Goal: Communication & Community: Answer question/provide support

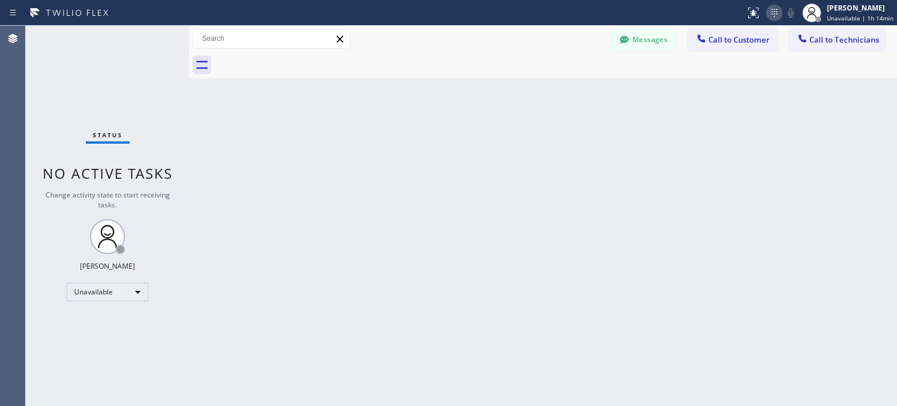
click at [773, 11] on icon at bounding box center [774, 13] width 14 height 14
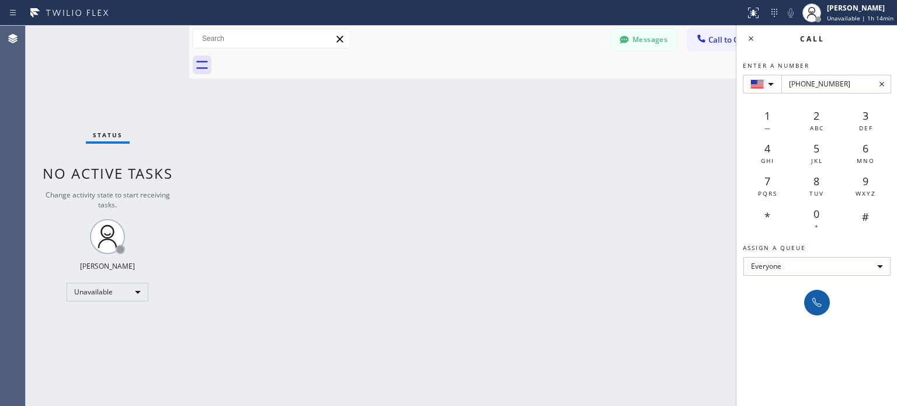
type input "[PHONE_NUMBER]"
click at [814, 302] on icon at bounding box center [816, 302] width 9 height 9
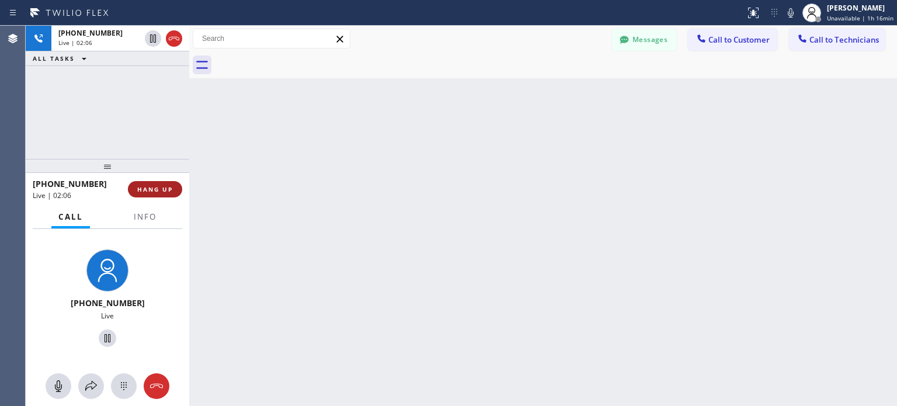
click at [169, 190] on span "HANG UP" at bounding box center [155, 189] width 36 height 8
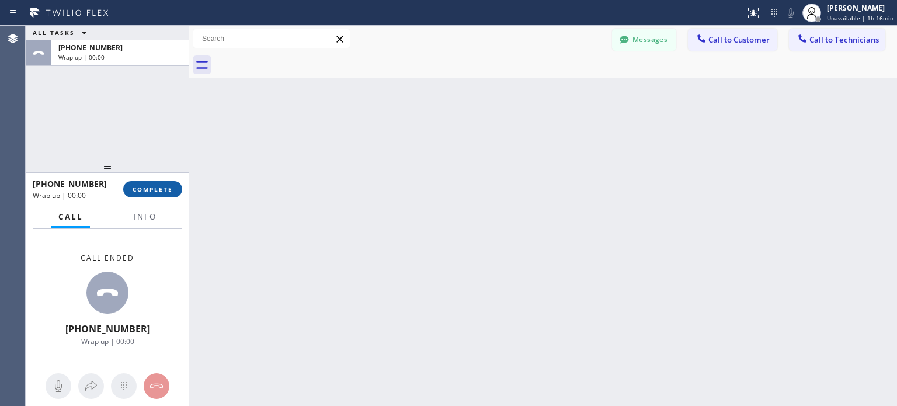
click at [167, 192] on span "COMPLETE" at bounding box center [153, 189] width 40 height 8
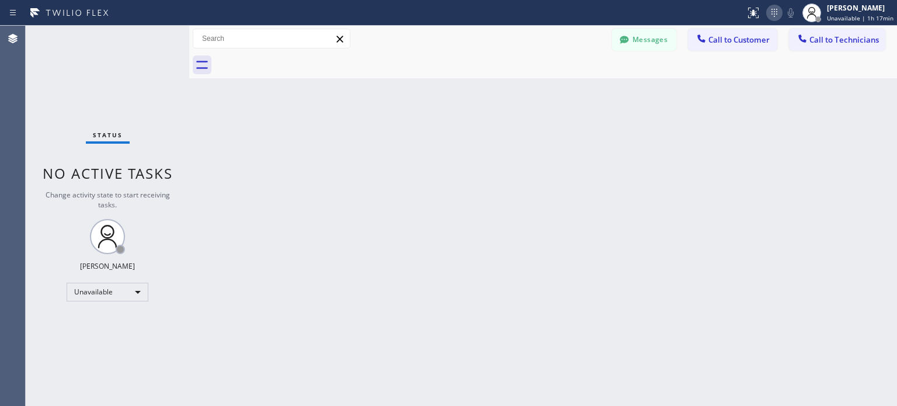
click at [778, 16] on icon at bounding box center [774, 13] width 14 height 14
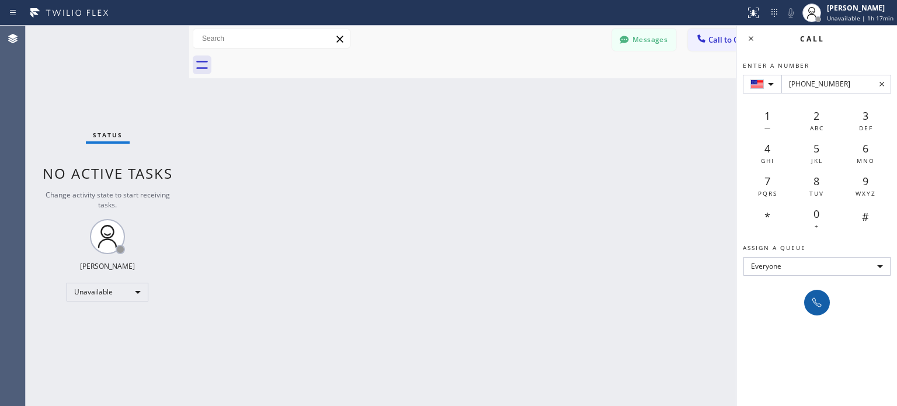
type input "[PHONE_NUMBER]"
click at [818, 296] on icon at bounding box center [817, 302] width 14 height 14
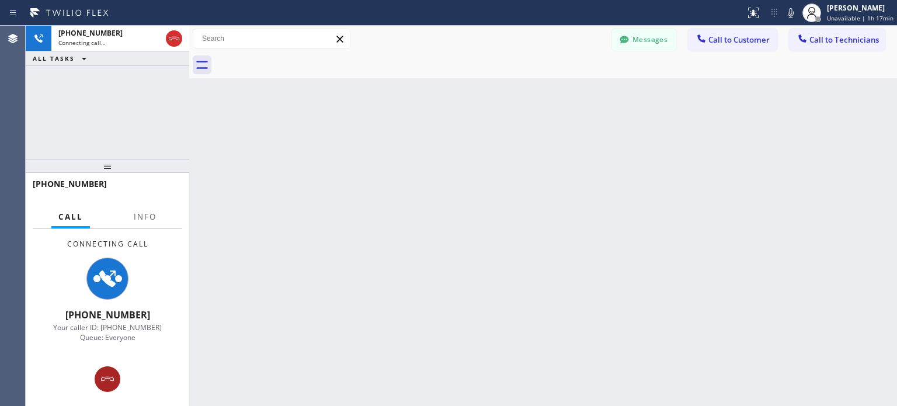
click at [114, 377] on div at bounding box center [108, 379] width 26 height 14
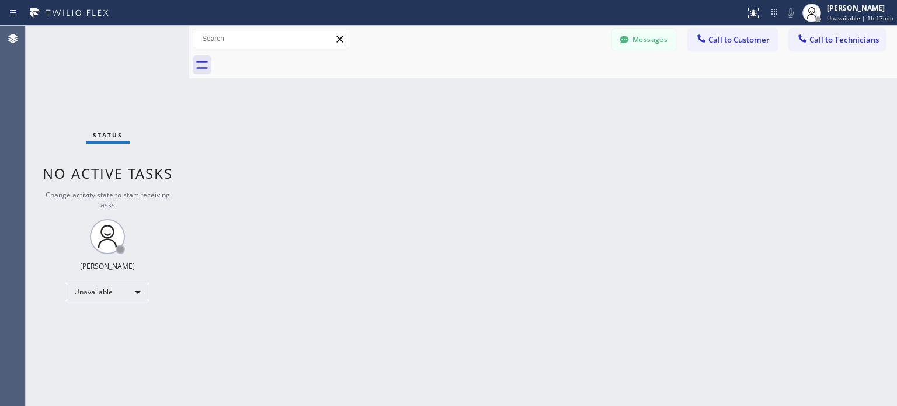
click at [781, 20] on div "Status report No issues detected If you experience an issue, please download th…" at bounding box center [818, 13] width 156 height 26
click at [780, 20] on button at bounding box center [774, 13] width 16 height 16
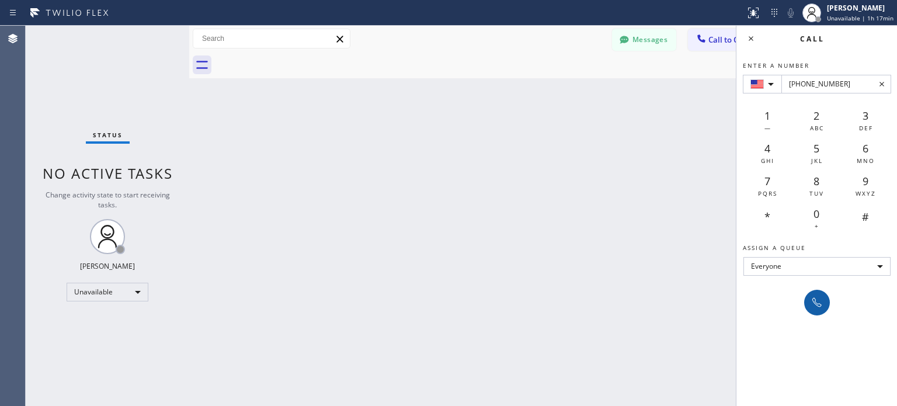
type input "[PHONE_NUMBER]"
click at [822, 302] on icon at bounding box center [817, 302] width 14 height 14
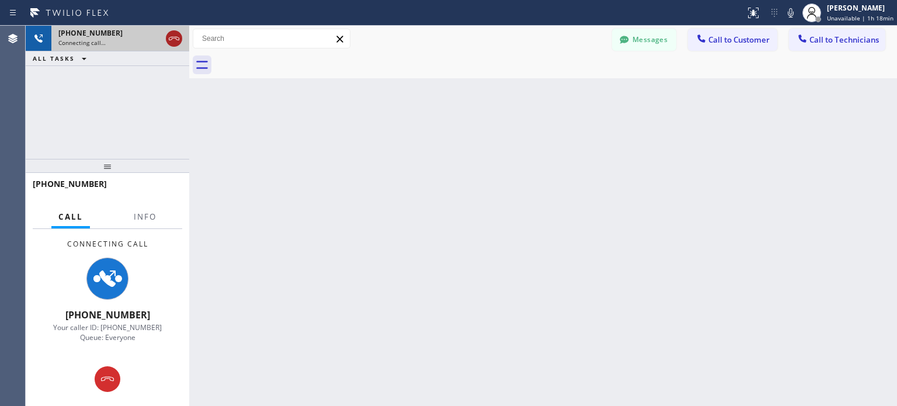
click at [173, 39] on icon at bounding box center [174, 39] width 14 height 14
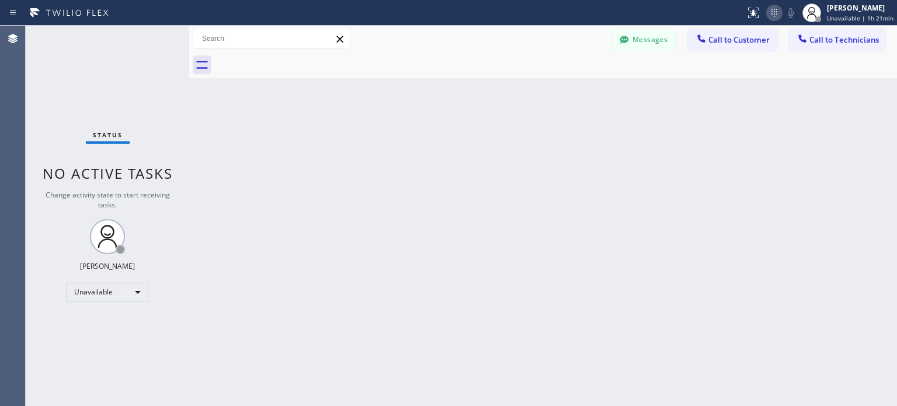
click at [781, 22] on div "Status report No issues detected If you experience an issue, please download th…" at bounding box center [818, 13] width 156 height 26
click at [779, 19] on icon at bounding box center [774, 13] width 14 height 14
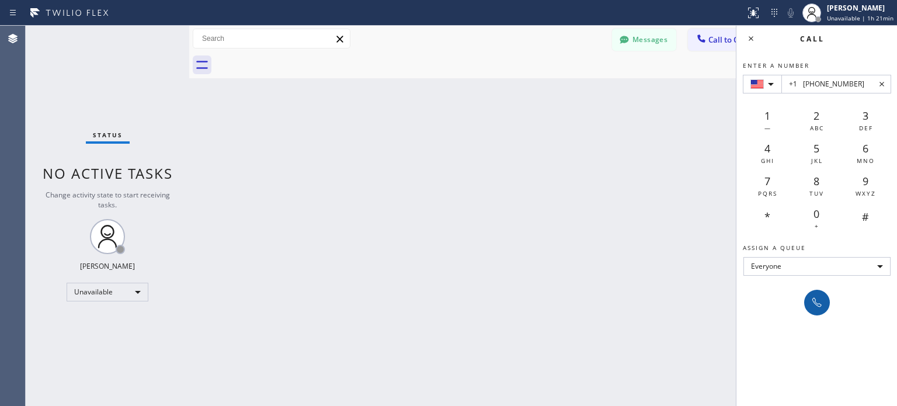
type input "+1 [PHONE_NUMBER]"
drag, startPoint x: 816, startPoint y: 296, endPoint x: 483, endPoint y: 72, distance: 400.8
click at [816, 296] on icon at bounding box center [817, 302] width 14 height 14
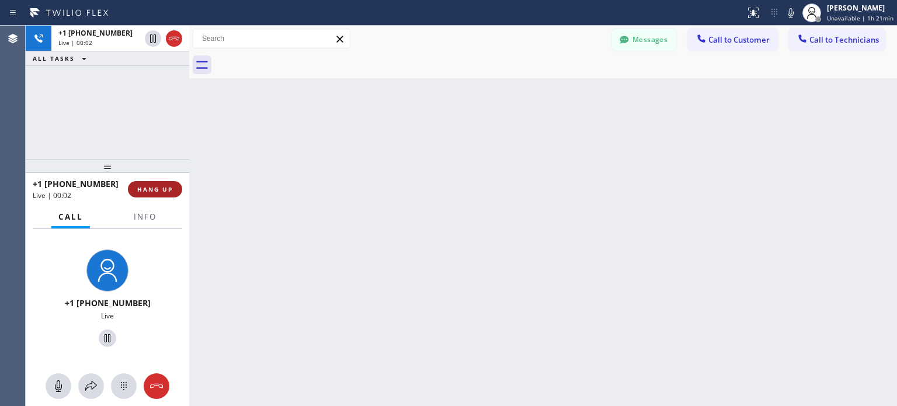
click at [168, 182] on button "HANG UP" at bounding box center [155, 189] width 54 height 16
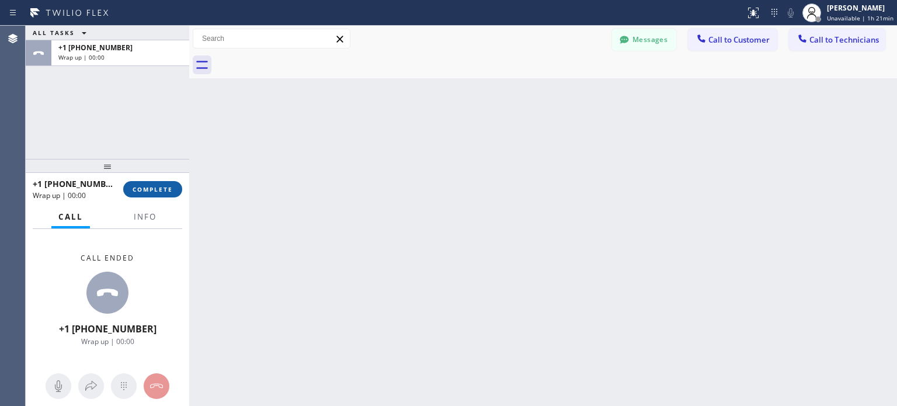
click at [158, 186] on span "COMPLETE" at bounding box center [153, 189] width 40 height 8
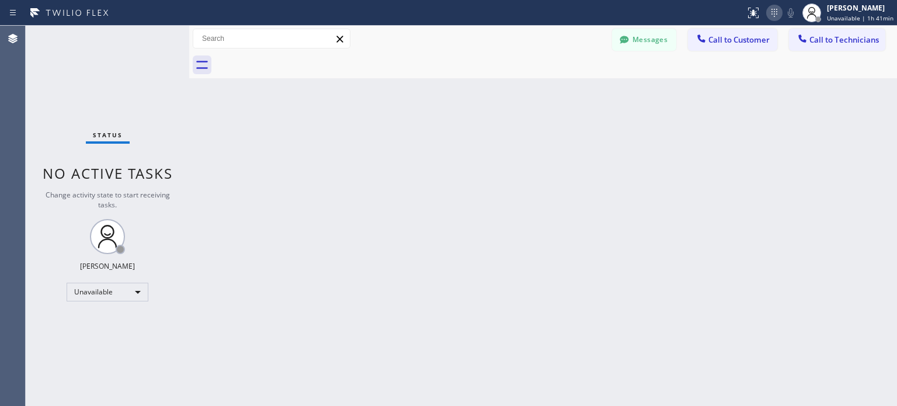
click at [774, 13] on icon at bounding box center [774, 13] width 14 height 14
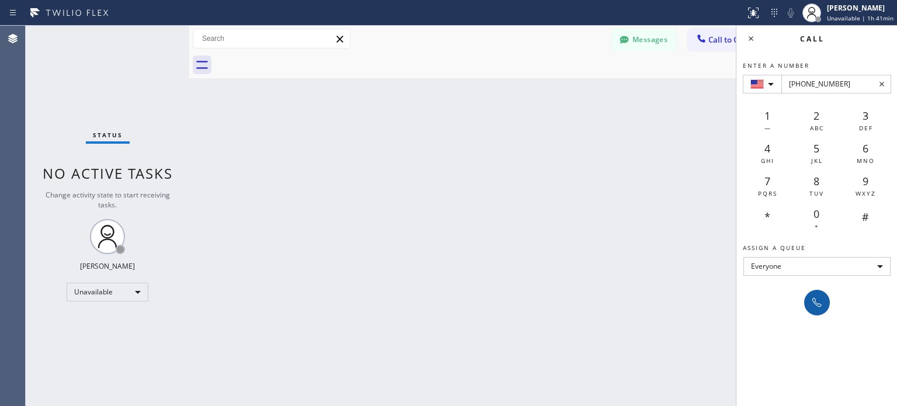
type input "[PHONE_NUMBER]"
click at [827, 298] on button at bounding box center [817, 303] width 26 height 26
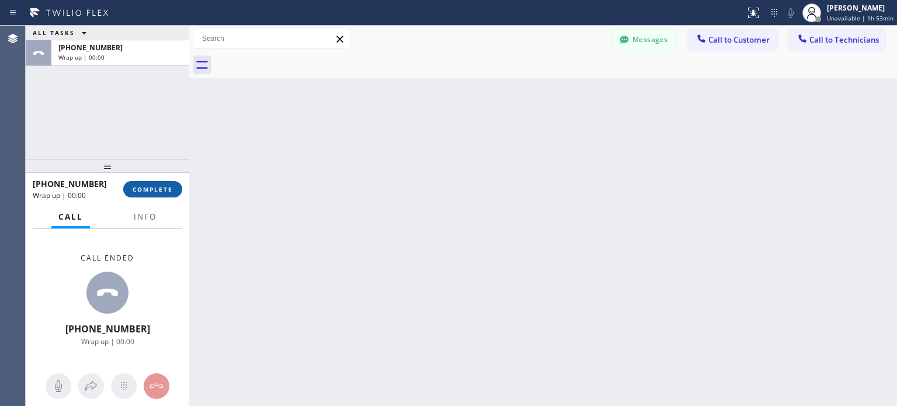
click at [149, 196] on button "COMPLETE" at bounding box center [152, 189] width 59 height 16
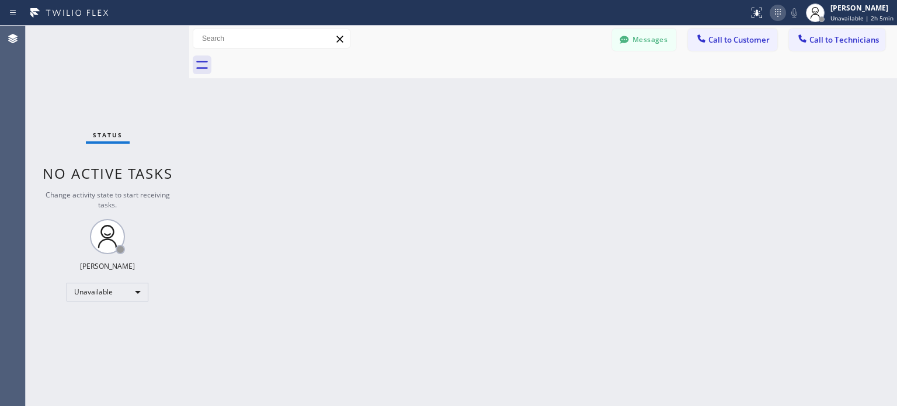
click at [777, 16] on icon at bounding box center [778, 13] width 14 height 14
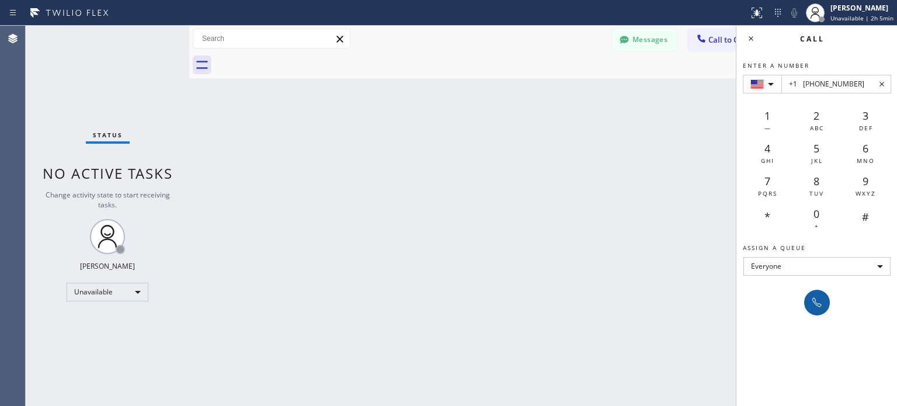
type input "+1 [PHONE_NUMBER]"
click at [819, 306] on icon at bounding box center [817, 302] width 14 height 14
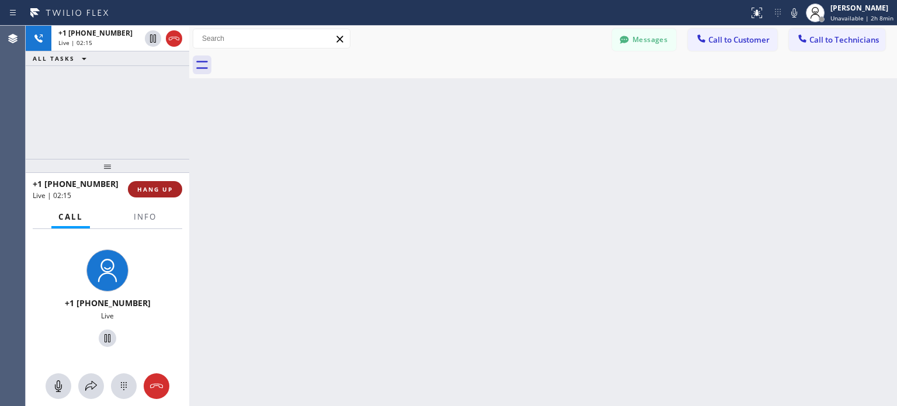
click at [159, 183] on button "HANG UP" at bounding box center [155, 189] width 54 height 16
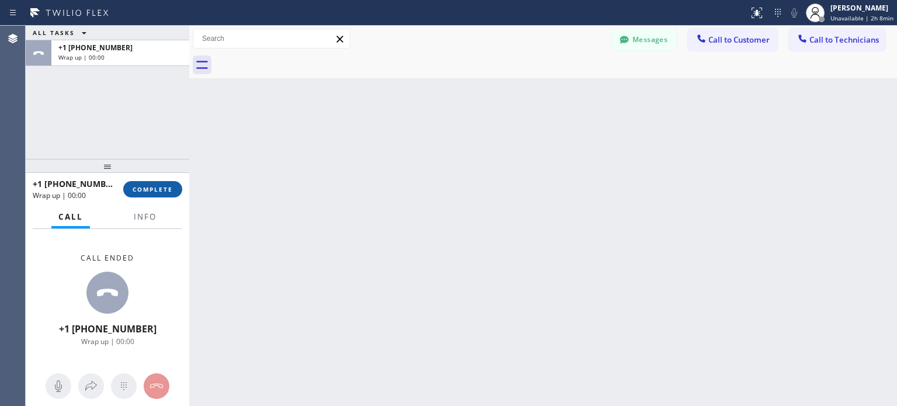
click at [144, 193] on button "COMPLETE" at bounding box center [152, 189] width 59 height 16
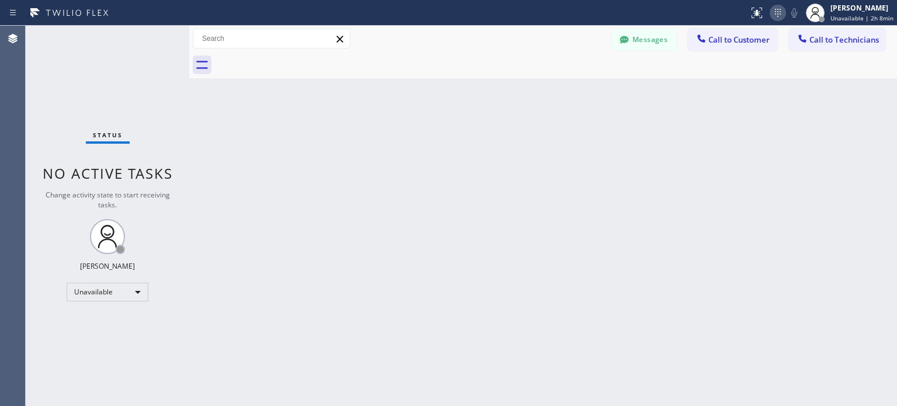
click at [778, 14] on icon at bounding box center [778, 13] width 14 height 14
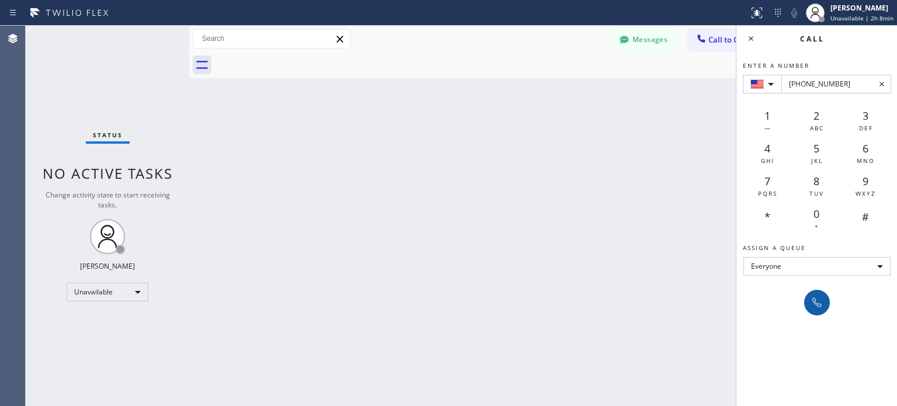
type input "[PHONE_NUMBER]"
click at [820, 303] on icon at bounding box center [817, 302] width 14 height 14
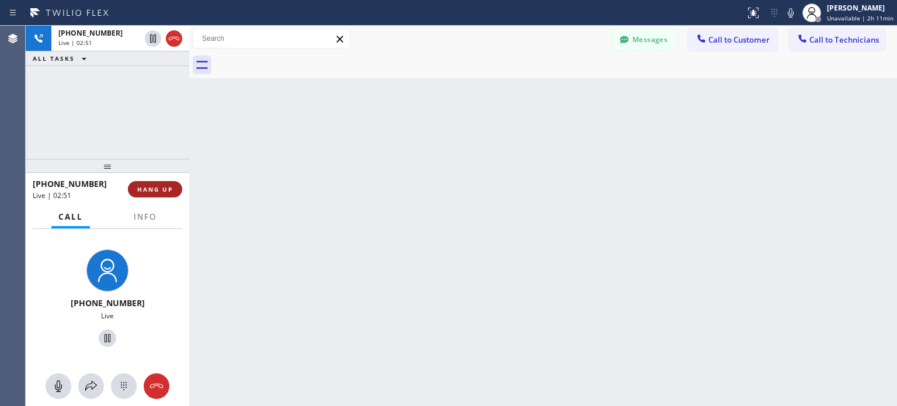
click at [164, 191] on span "HANG UP" at bounding box center [155, 189] width 36 height 8
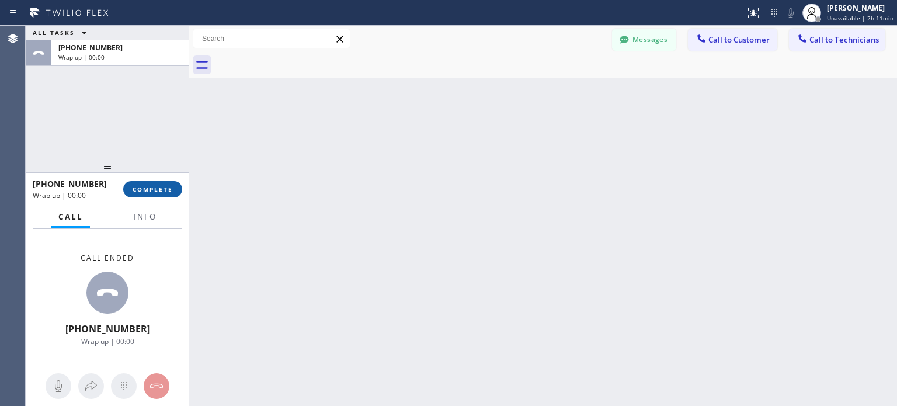
click at [165, 191] on span "COMPLETE" at bounding box center [153, 189] width 40 height 8
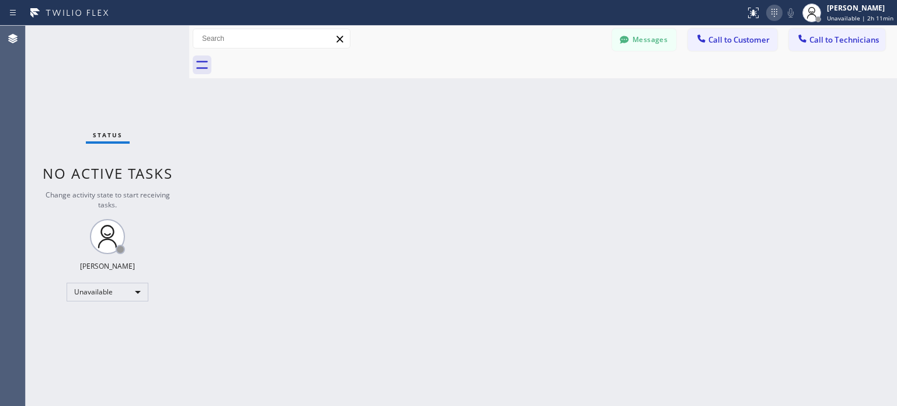
click at [780, 15] on icon at bounding box center [774, 13] width 14 height 14
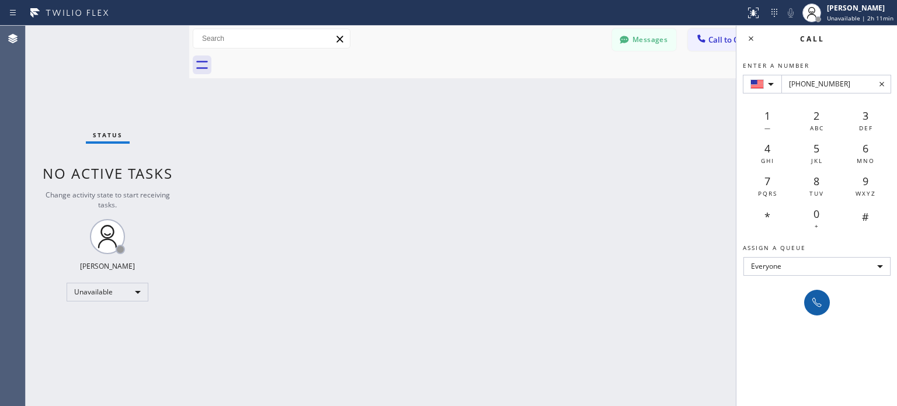
type input "[PHONE_NUMBER]"
click at [817, 306] on icon at bounding box center [817, 302] width 14 height 14
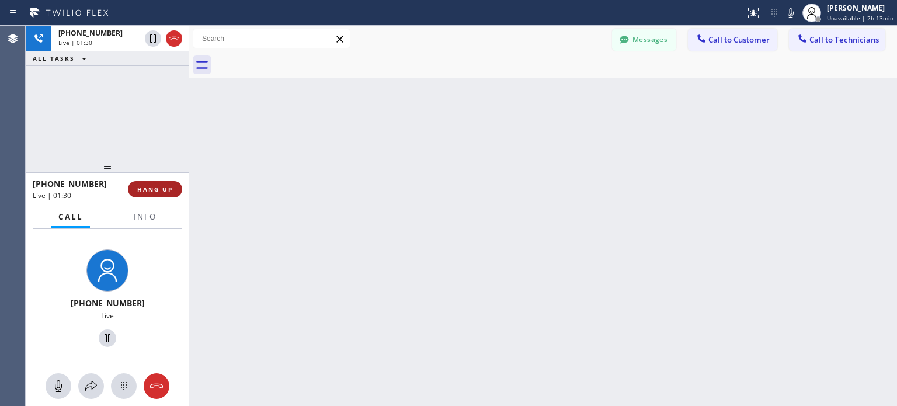
click at [172, 194] on button "HANG UP" at bounding box center [155, 189] width 54 height 16
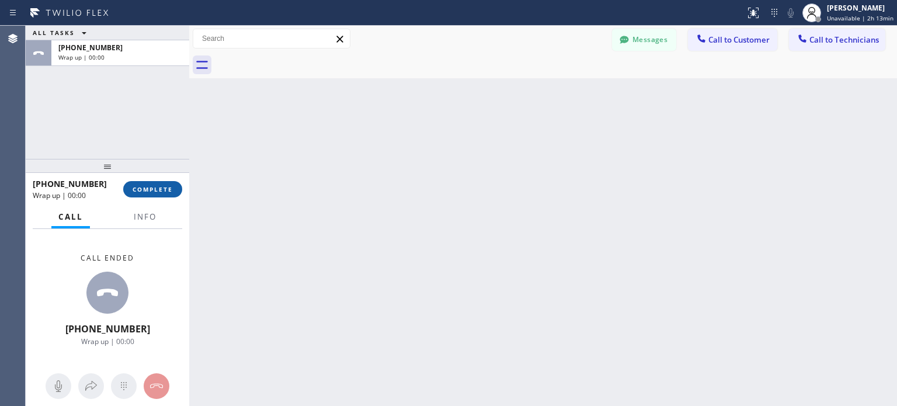
click at [159, 190] on span "COMPLETE" at bounding box center [153, 189] width 40 height 8
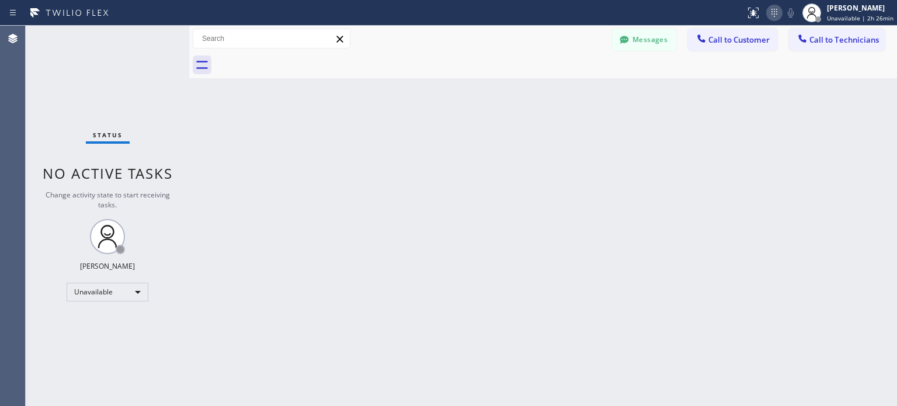
click at [779, 16] on icon at bounding box center [774, 13] width 14 height 14
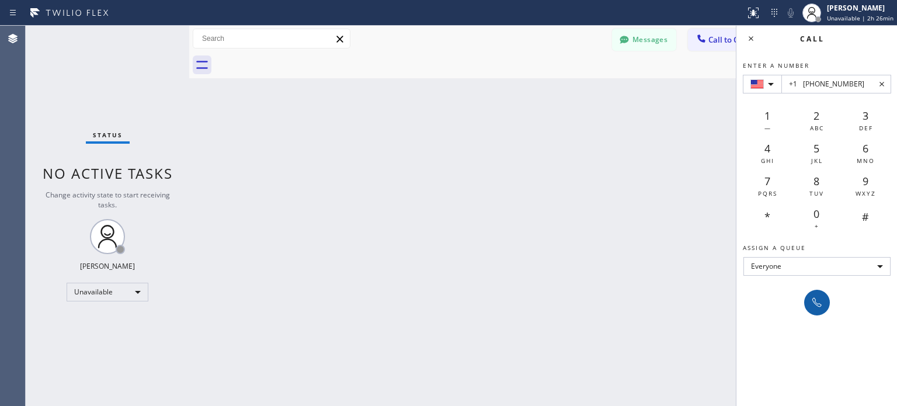
type input "+1 [PHONE_NUMBER]"
click at [826, 304] on button at bounding box center [817, 303] width 26 height 26
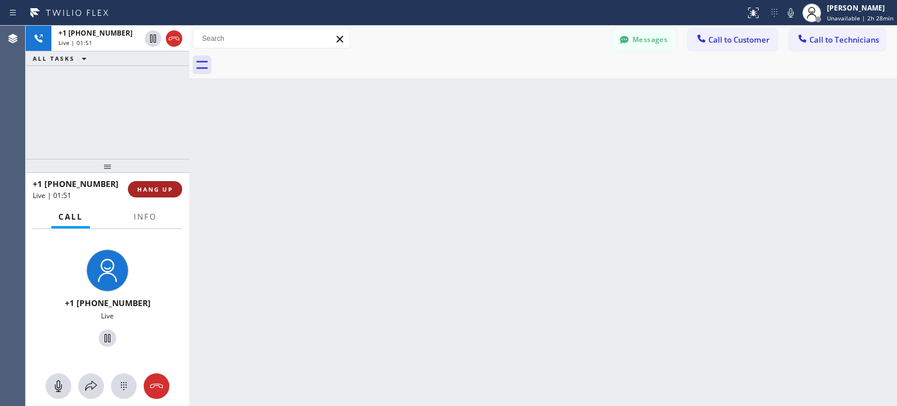
click at [170, 189] on span "HANG UP" at bounding box center [155, 189] width 36 height 8
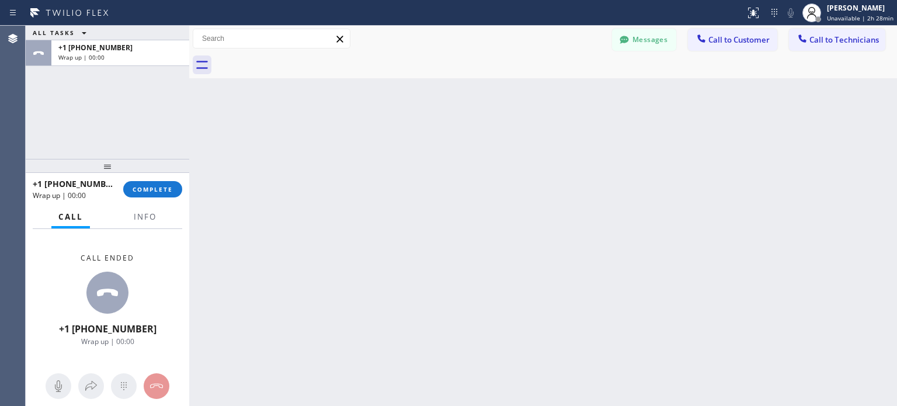
drag, startPoint x: 151, startPoint y: 191, endPoint x: 158, endPoint y: 145, distance: 46.7
click at [151, 191] on span "COMPLETE" at bounding box center [153, 189] width 40 height 8
